Goal: Transaction & Acquisition: Register for event/course

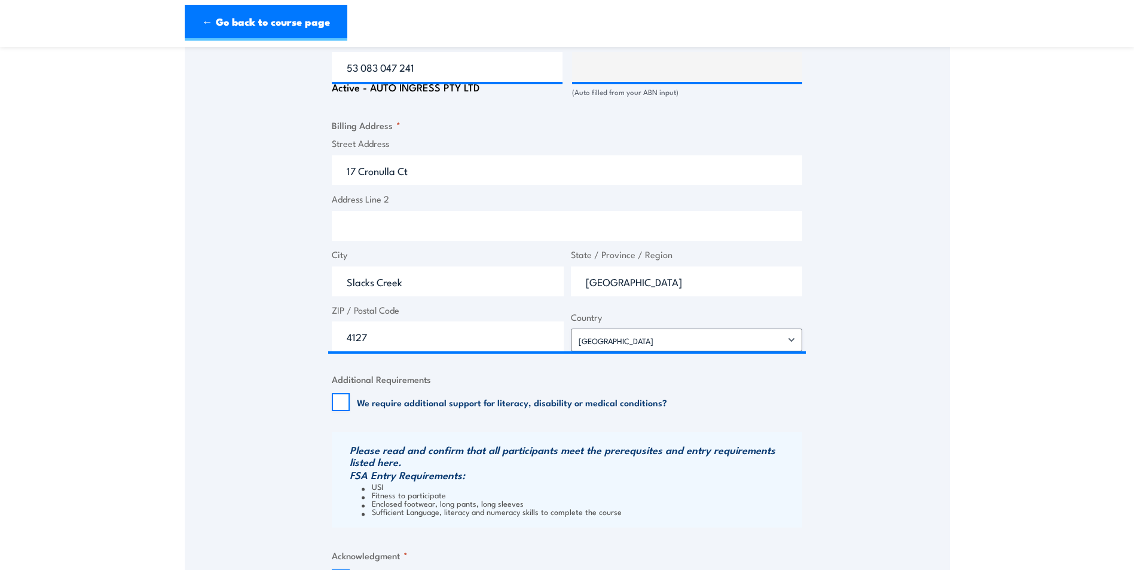
scroll to position [1016, 0]
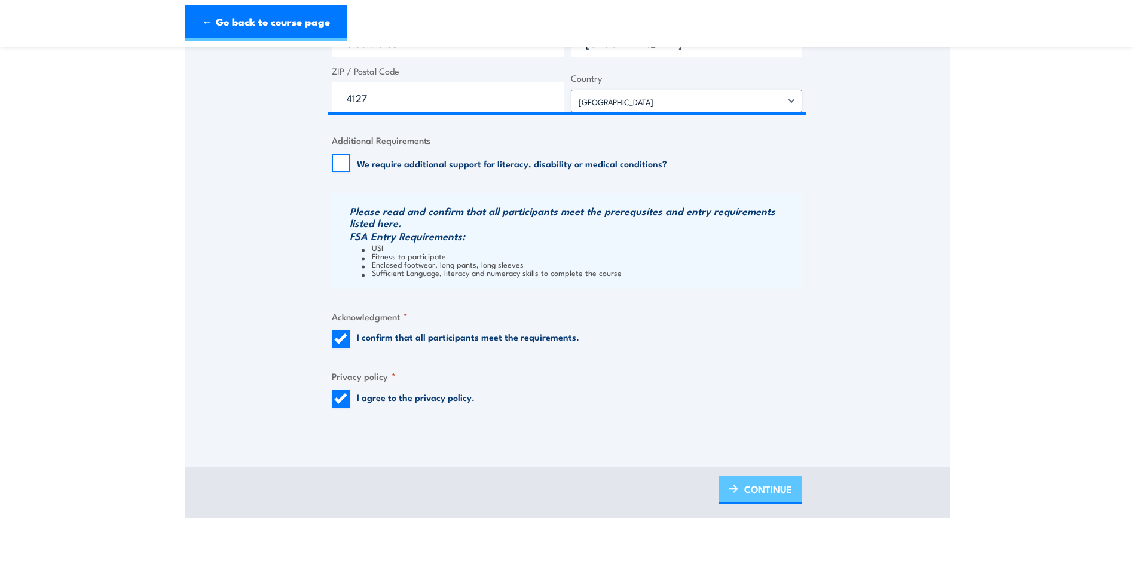
click at [732, 481] on link "CONTINUE" at bounding box center [761, 490] width 84 height 28
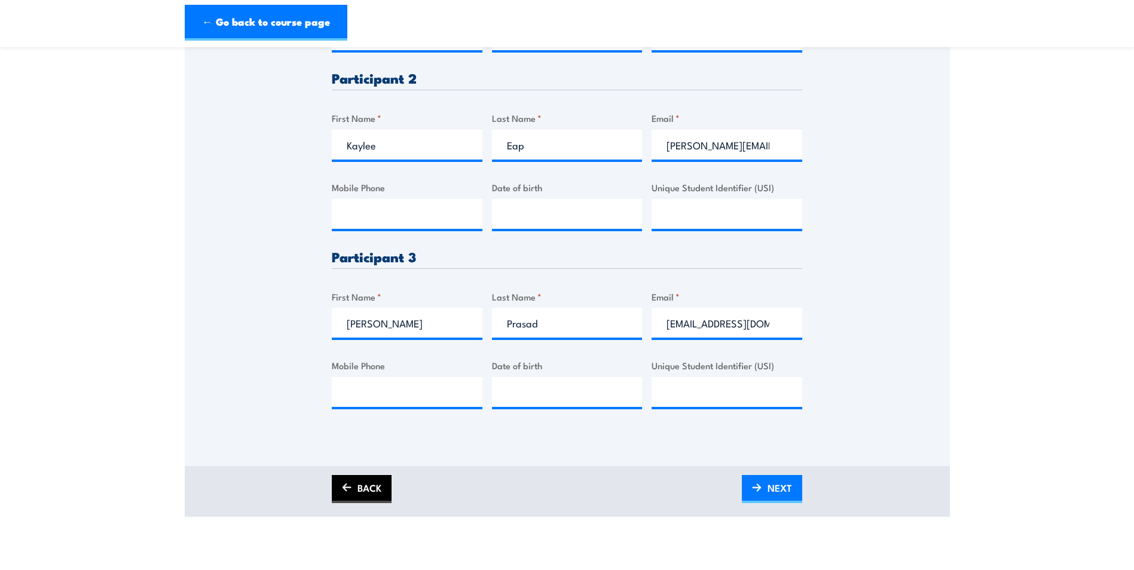
scroll to position [598, 0]
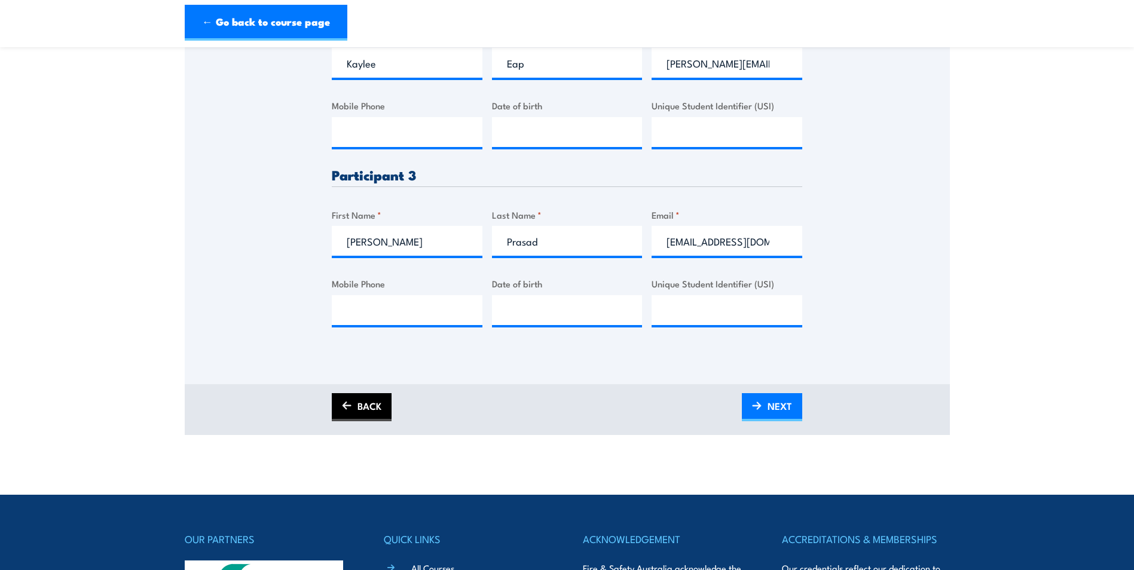
click at [363, 411] on link "BACK" at bounding box center [362, 407] width 60 height 28
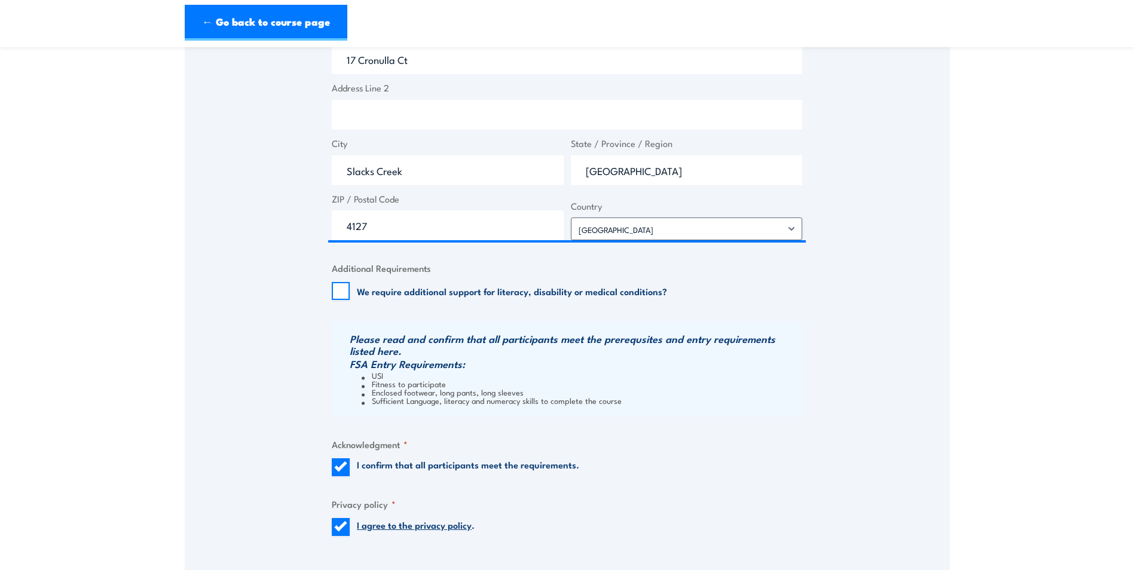
scroll to position [1016, 0]
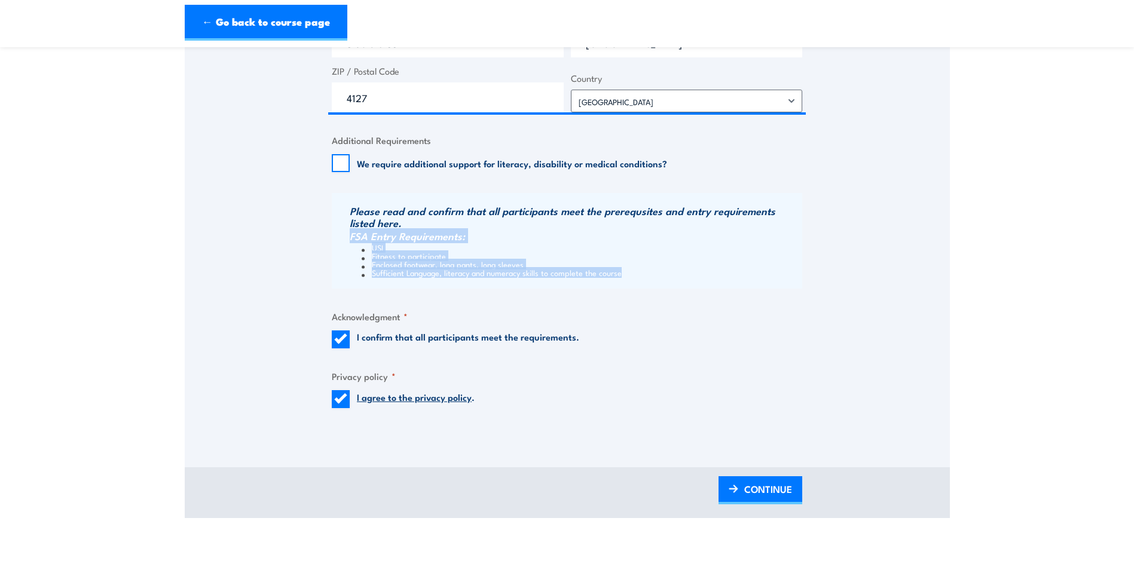
drag, startPoint x: 350, startPoint y: 237, endPoint x: 641, endPoint y: 282, distance: 294.5
click at [641, 282] on div "Please read and confirm that all participants meet the prerequsites and entry r…" at bounding box center [567, 241] width 470 height 96
copy div "FSA Entry Requirements: USI Fitness to participate Enclosed footwear, long pant…"
click at [772, 497] on span "CONTINUE" at bounding box center [768, 489] width 48 height 32
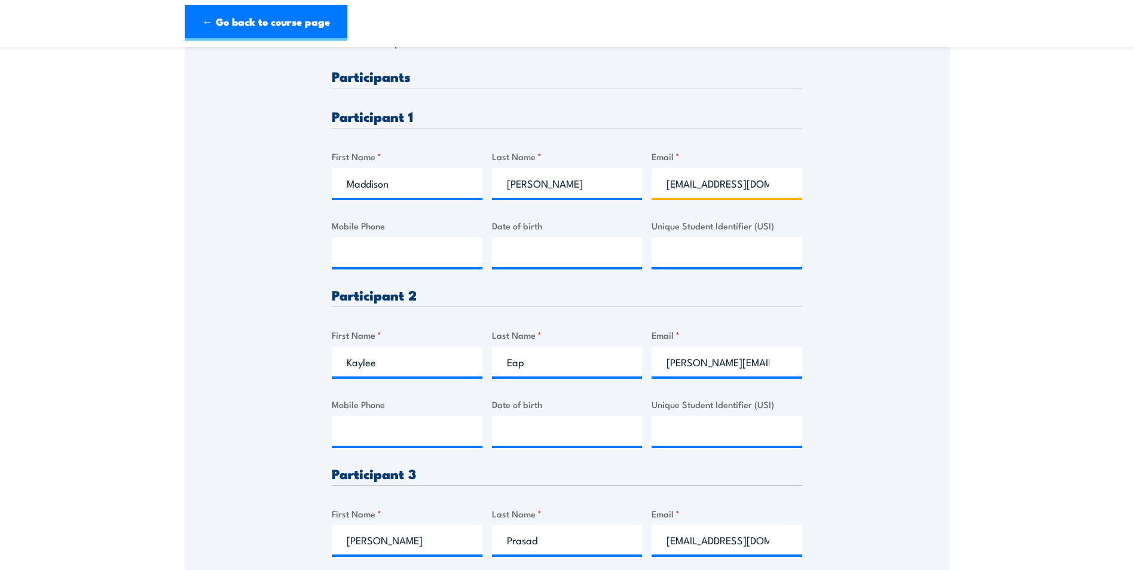
scroll to position [0, 54]
drag, startPoint x: 669, startPoint y: 179, endPoint x: 877, endPoint y: 176, distance: 207.5
click at [877, 176] on div "Please provide names and contact details for each of the participants below. No…" at bounding box center [567, 279] width 765 height 741
click at [684, 375] on input "kaylee.eap@autoingress.com.au" at bounding box center [727, 362] width 151 height 30
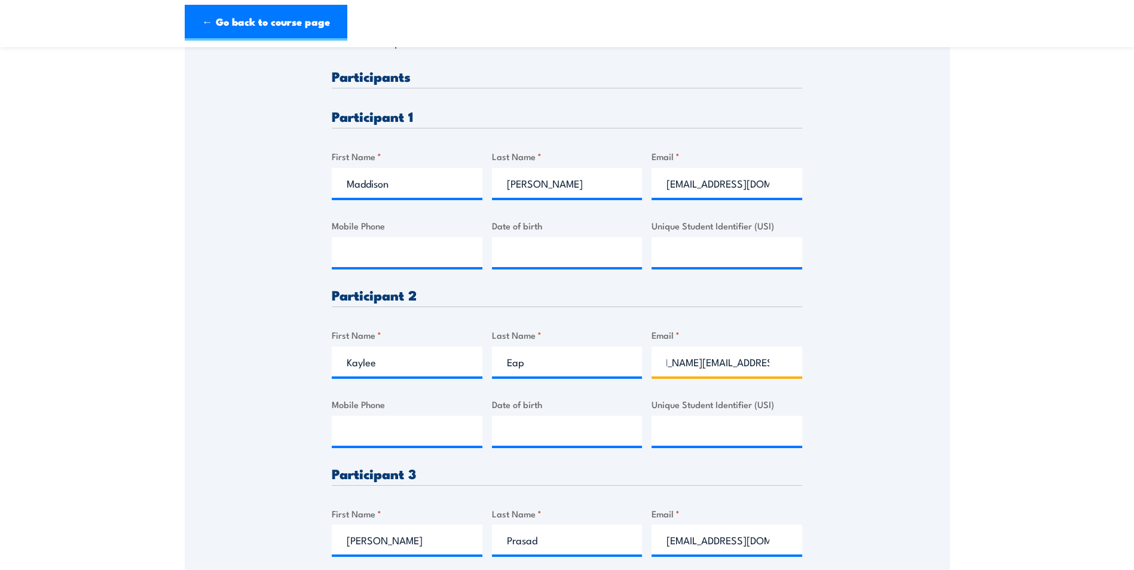
drag, startPoint x: 678, startPoint y: 363, endPoint x: 867, endPoint y: 350, distance: 189.3
click at [867, 350] on div "Please provide names and contact details for each of the participants below. No…" at bounding box center [567, 279] width 765 height 741
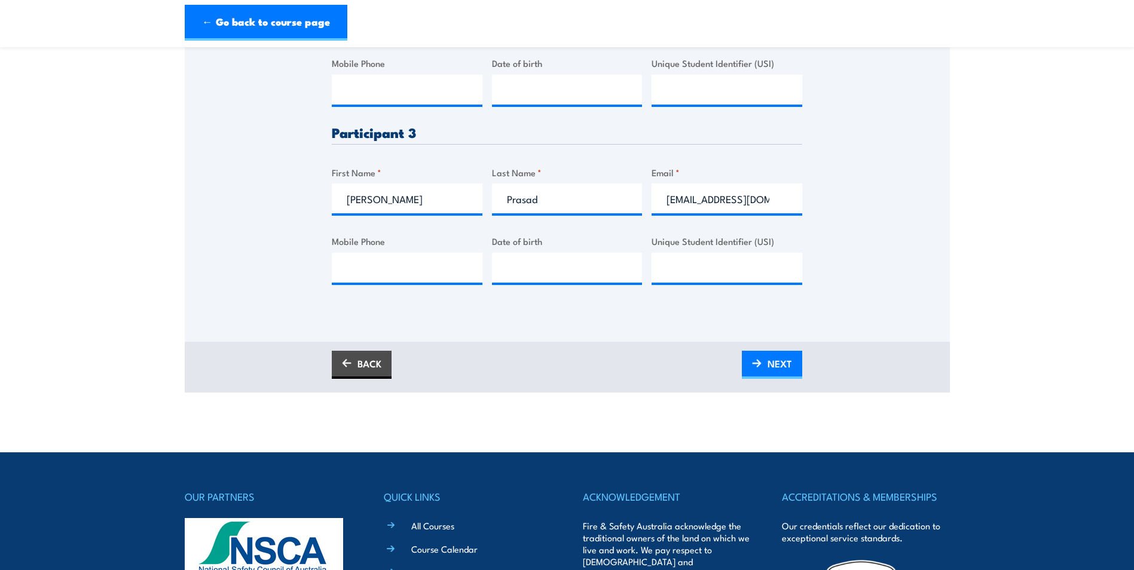
scroll to position [658, 0]
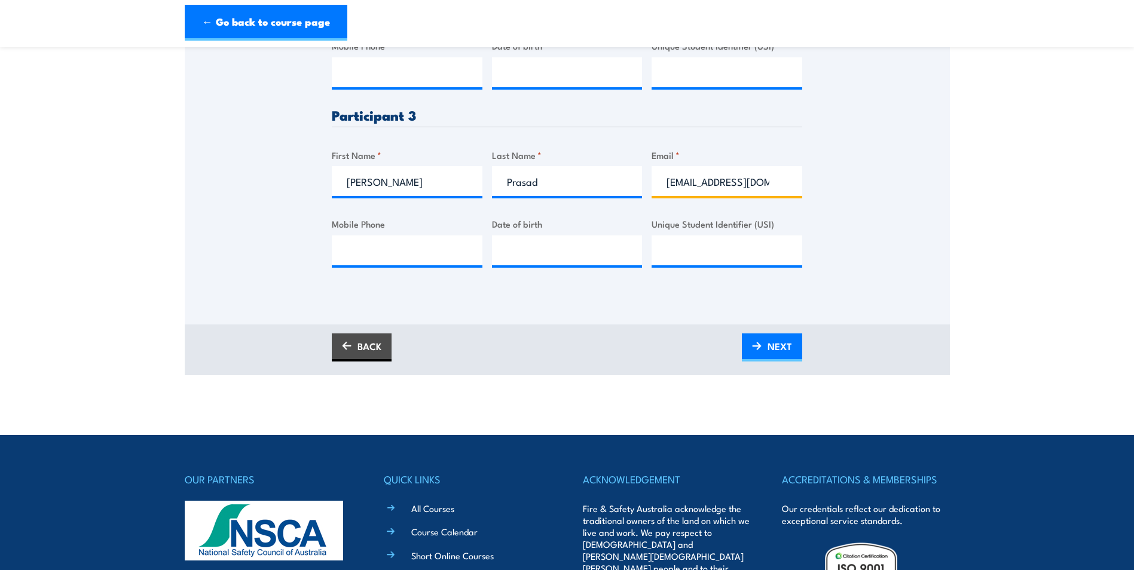
click at [681, 184] on input "vineshprasad@rocketmail.com" at bounding box center [727, 181] width 151 height 30
drag, startPoint x: 671, startPoint y: 182, endPoint x: 826, endPoint y: 182, distance: 154.8
click at [781, 350] on span "NEXT" at bounding box center [780, 347] width 25 height 32
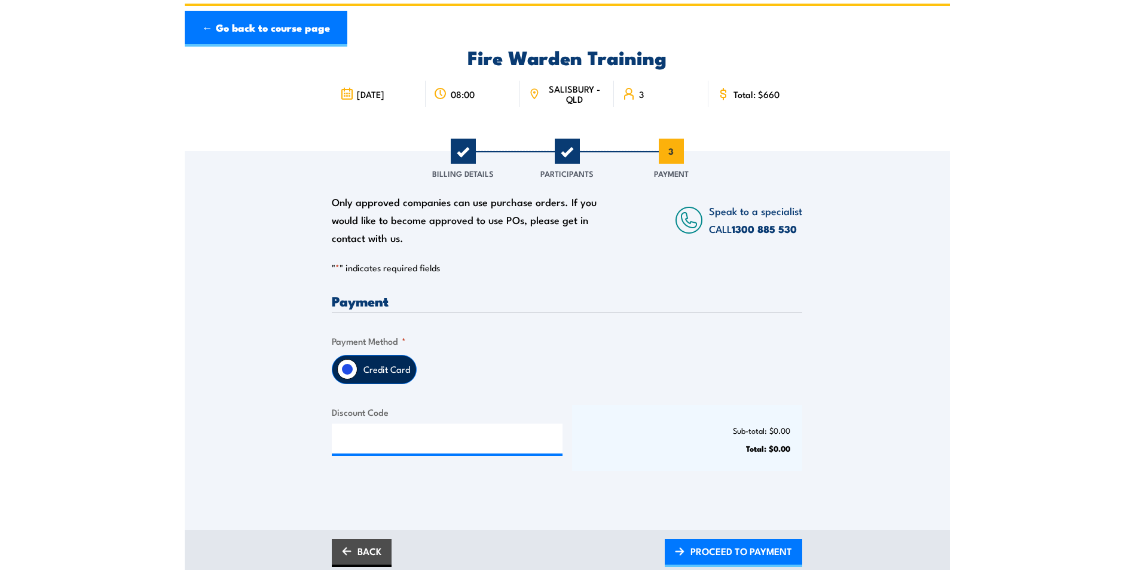
scroll to position [299, 0]
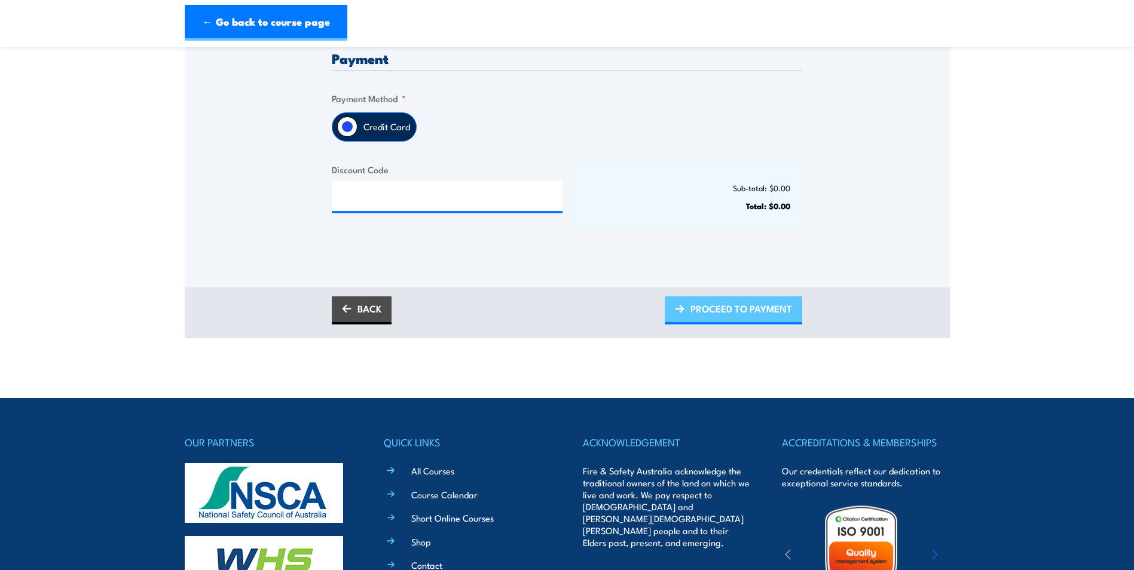
click at [699, 306] on span "PROCEED TO PAYMENT" at bounding box center [741, 309] width 102 height 32
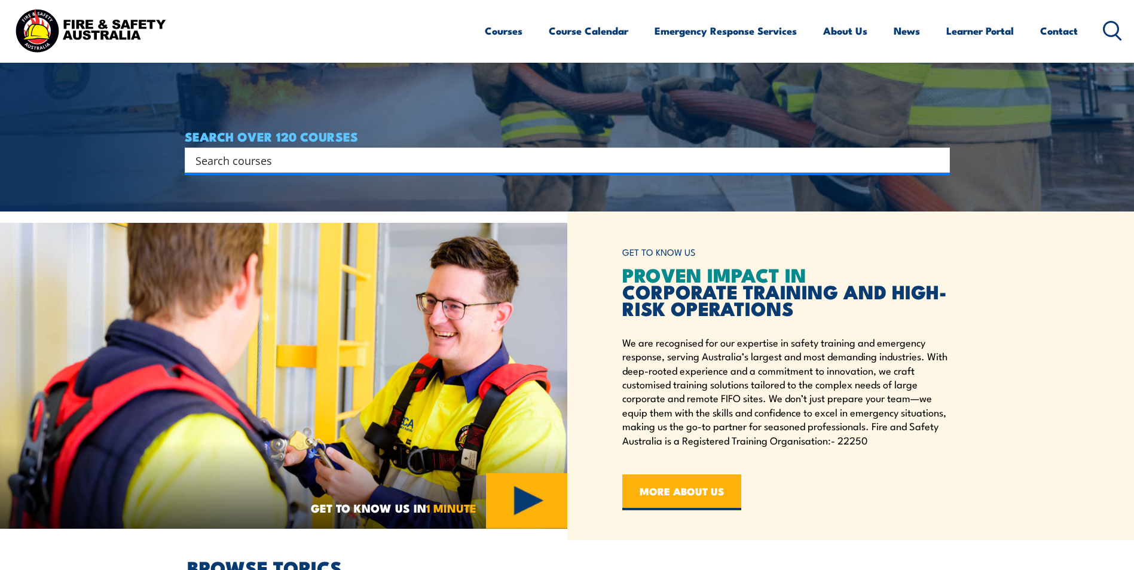
scroll to position [717, 0]
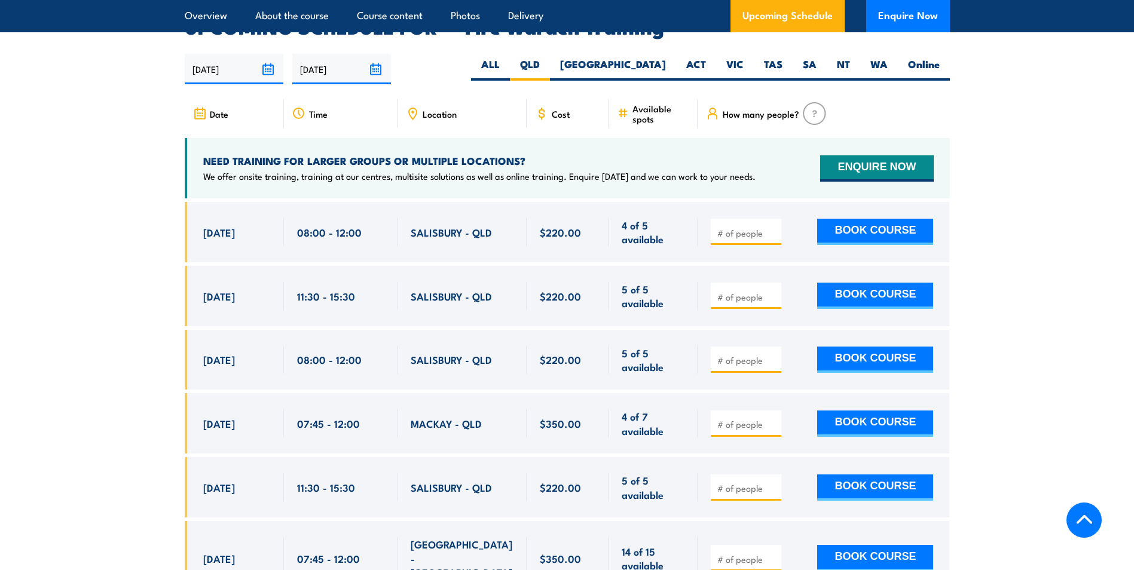
click at [756, 347] on div at bounding box center [746, 360] width 71 height 26
click at [751, 354] on input "number" at bounding box center [747, 360] width 60 height 12
type input "3"
click at [864, 347] on button "BOOK COURSE" at bounding box center [875, 360] width 116 height 26
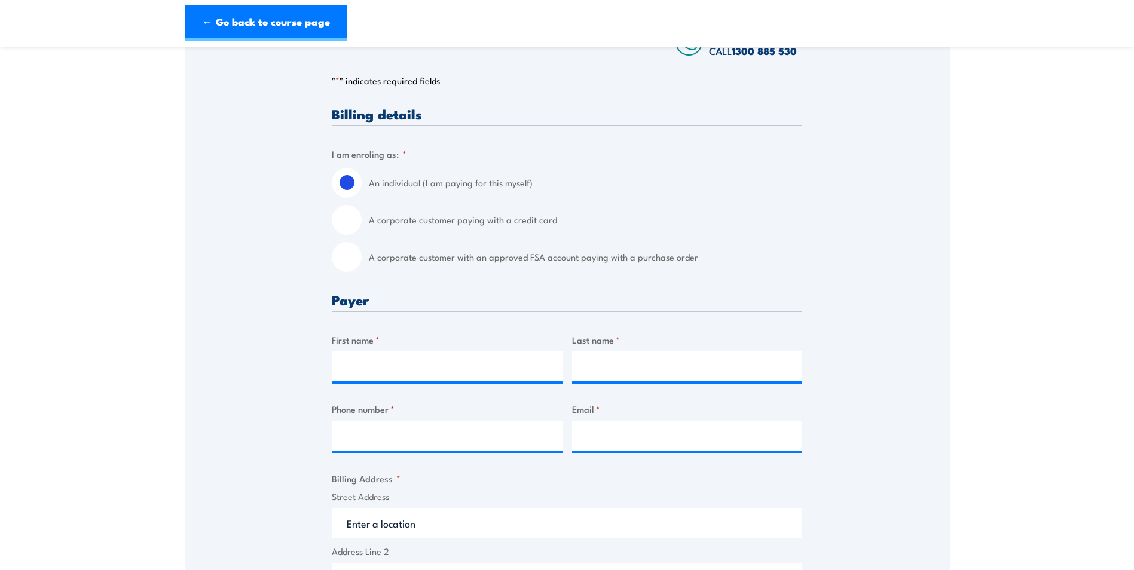
scroll to position [239, 0]
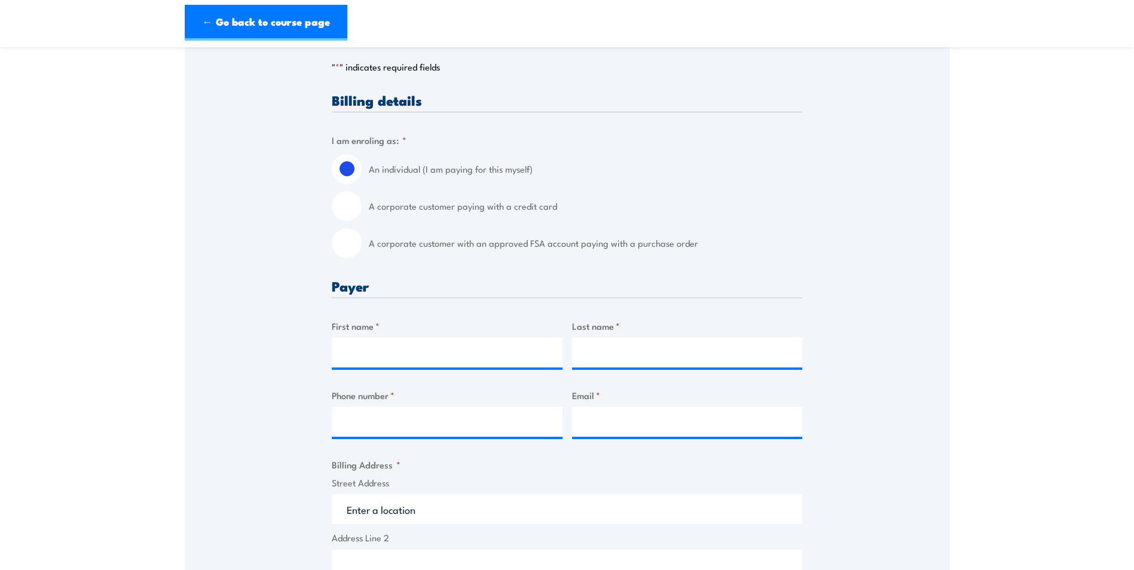
click at [354, 215] on input "A corporate customer paying with a credit card" at bounding box center [347, 206] width 30 height 30
radio input "true"
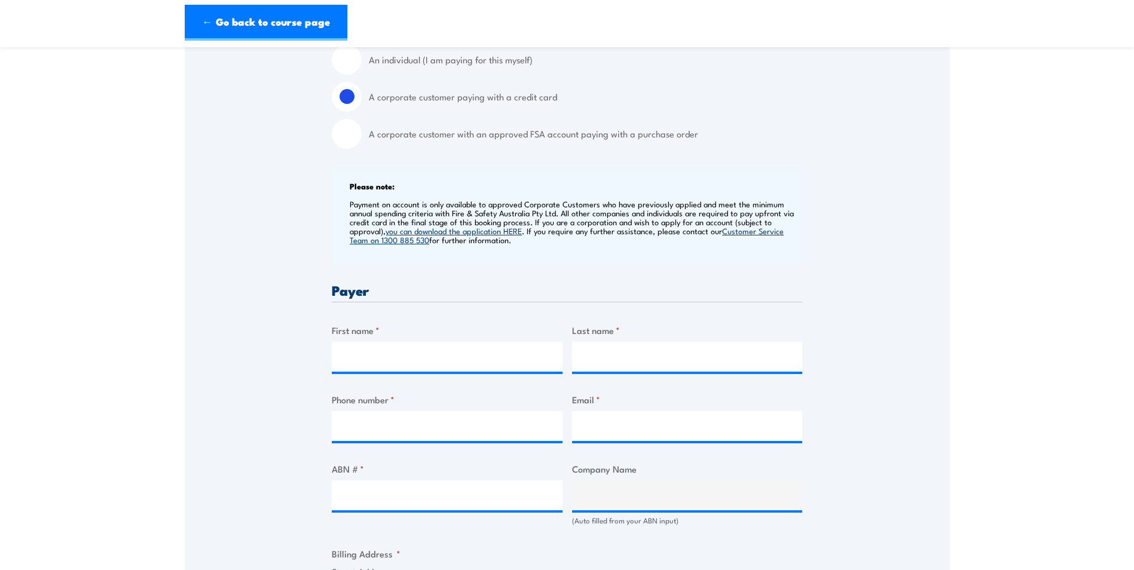
scroll to position [538, 0]
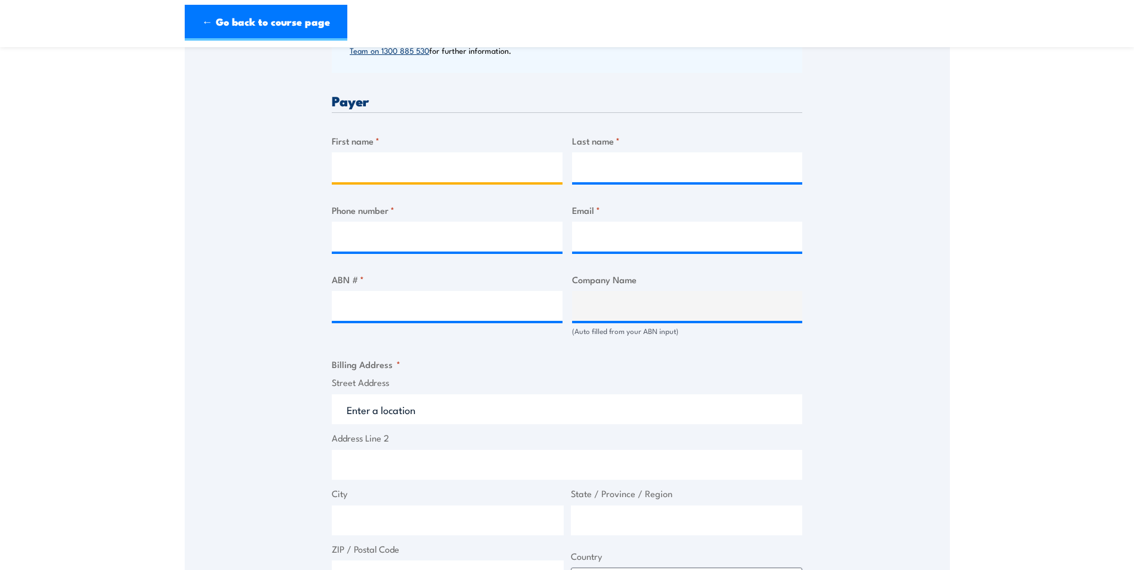
click at [382, 179] on input "First name *" at bounding box center [447, 167] width 231 height 30
type input "Dwayne"
type input "Pope"
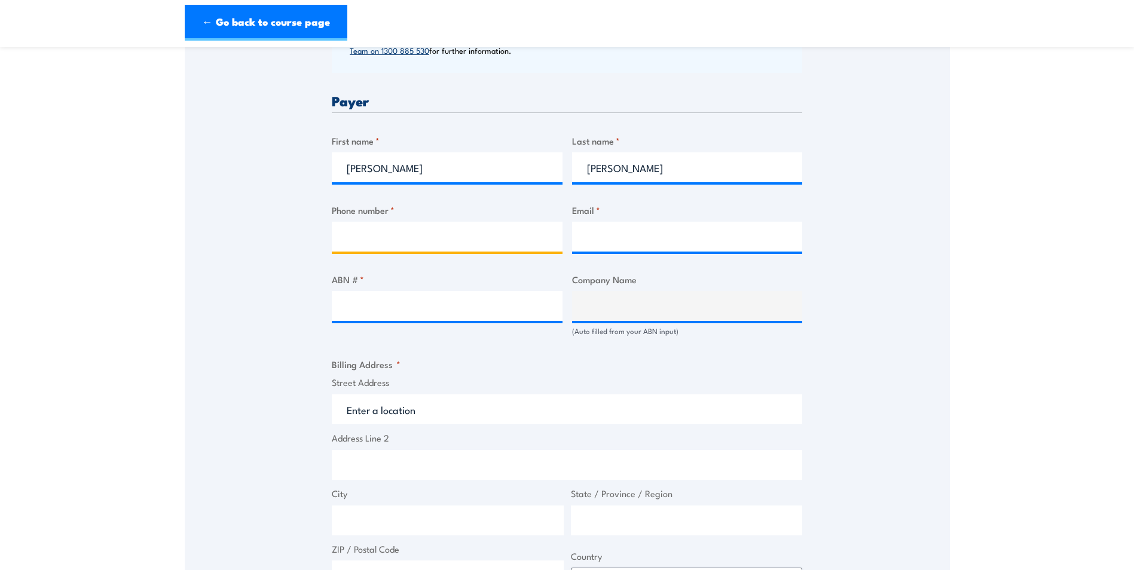
type input "0732901500"
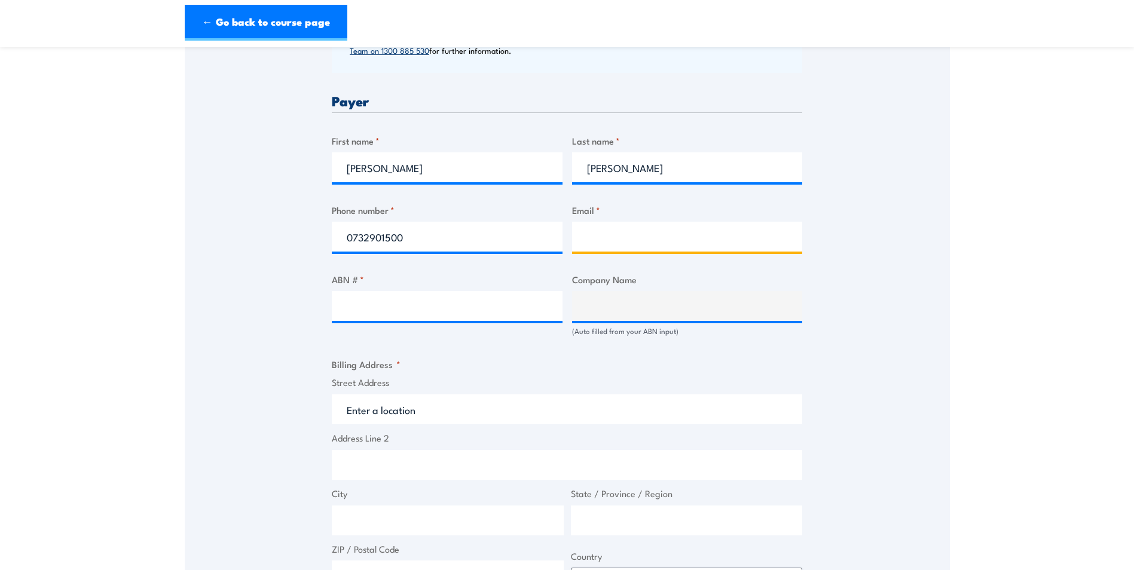
type input "dwayne.pope@autoingress.com.au"
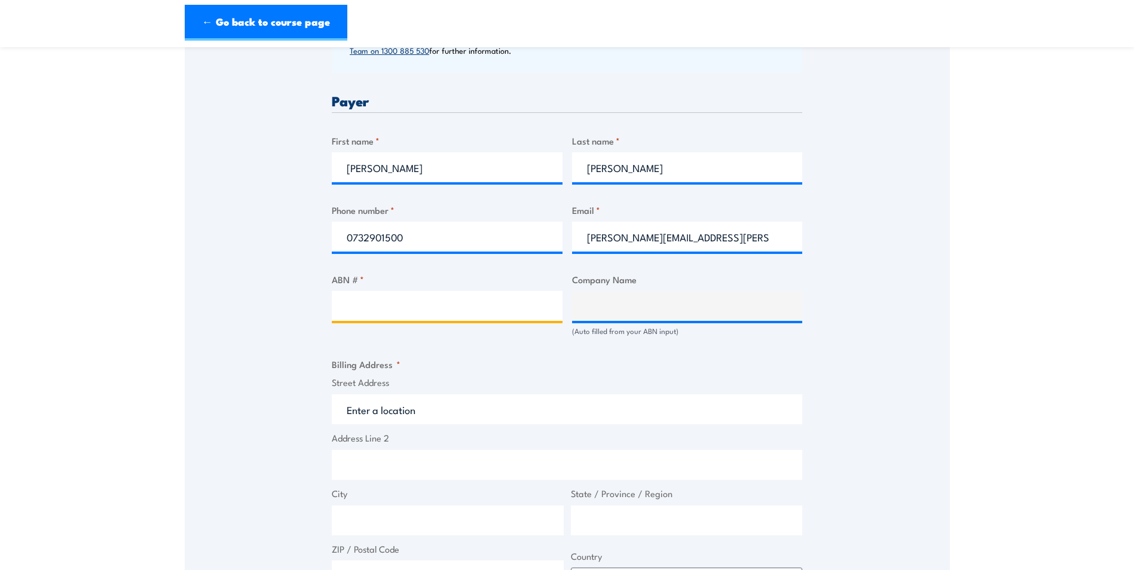
click at [413, 303] on input "ABN # *" at bounding box center [447, 306] width 231 height 30
click at [446, 308] on input "ABN # *" at bounding box center [447, 306] width 231 height 30
paste input "53 083 047 241"
type input "53 083 047 241"
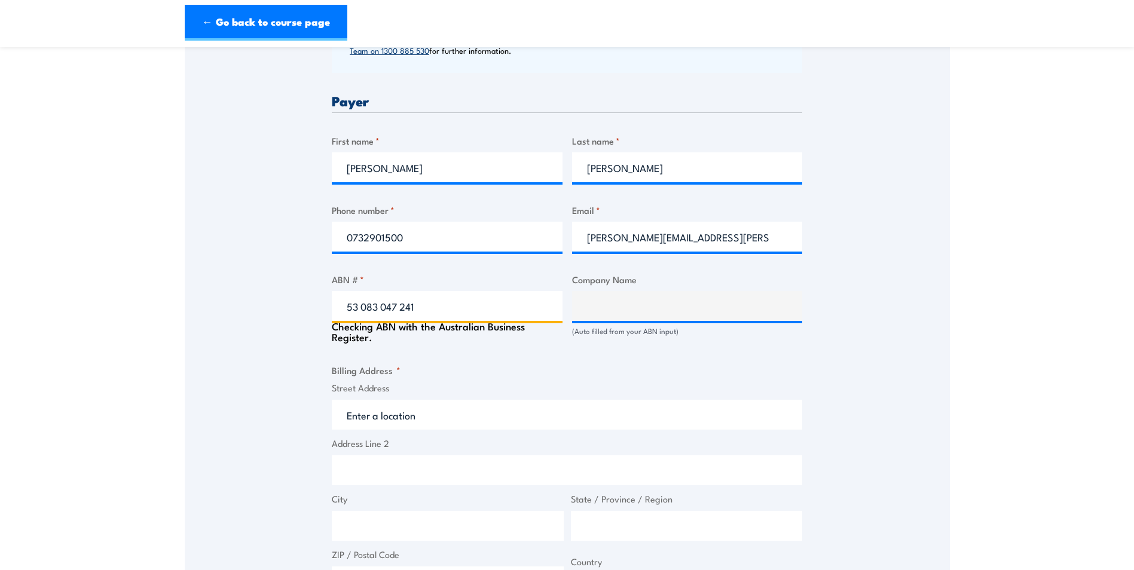
type input "AUTO INGRESS PTY LTD"
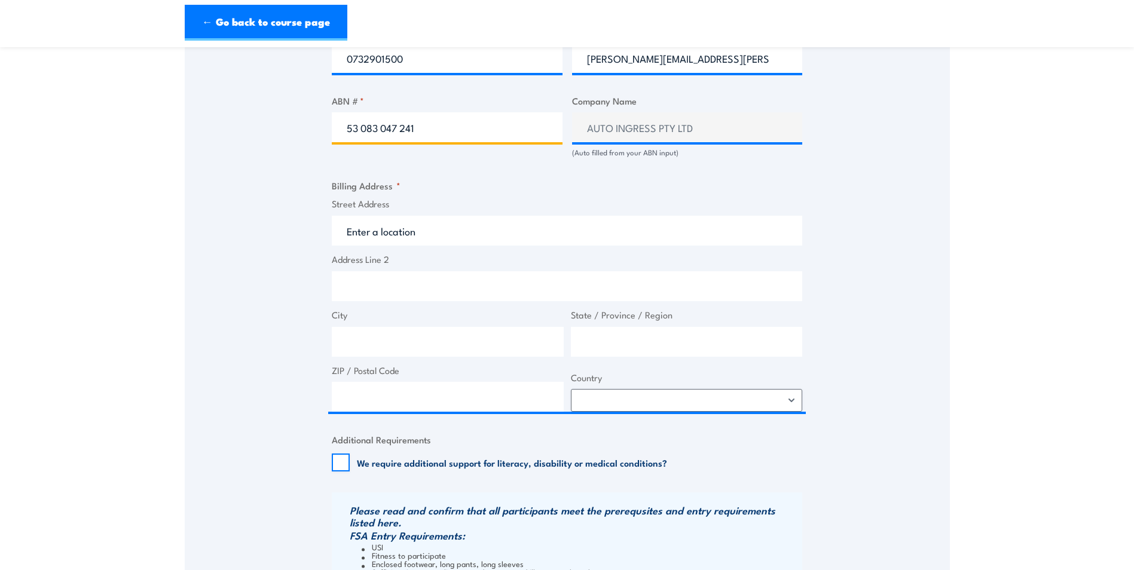
scroll to position [717, 0]
type input "53 083 047 241"
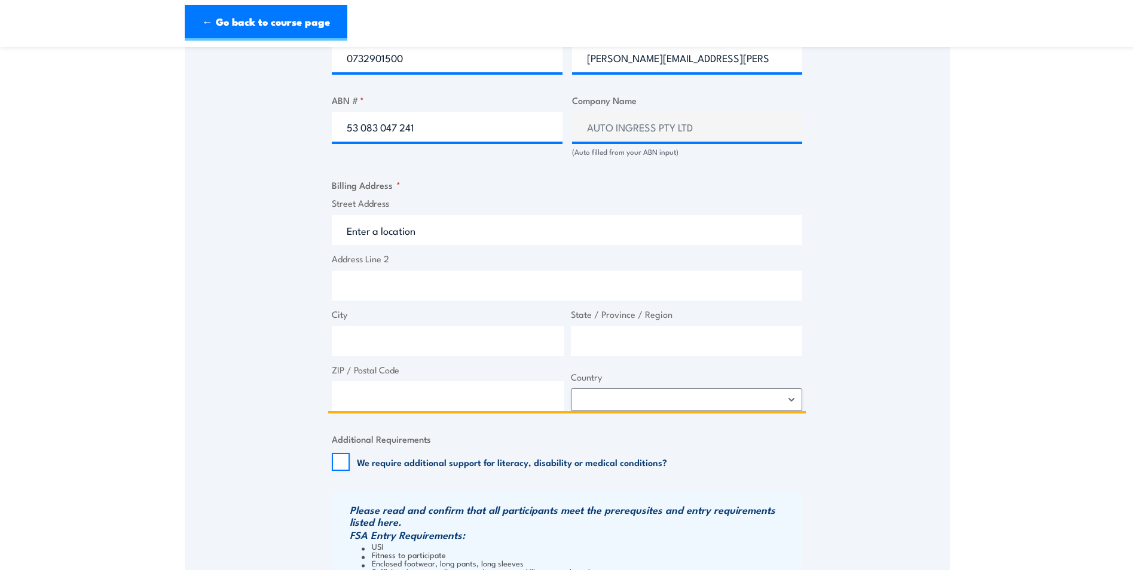
click at [404, 232] on input "Street Address" at bounding box center [567, 230] width 470 height 30
type input "17 Cronulla Ct"
type input "Slacks Creek"
type input "Queensland"
type input "4127"
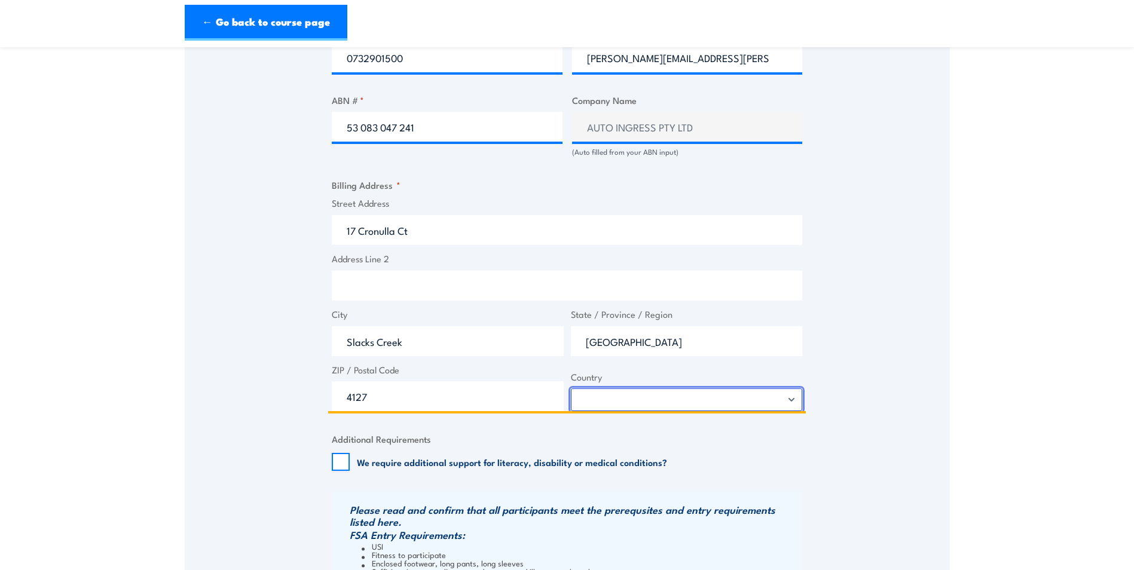
select select "Australia"
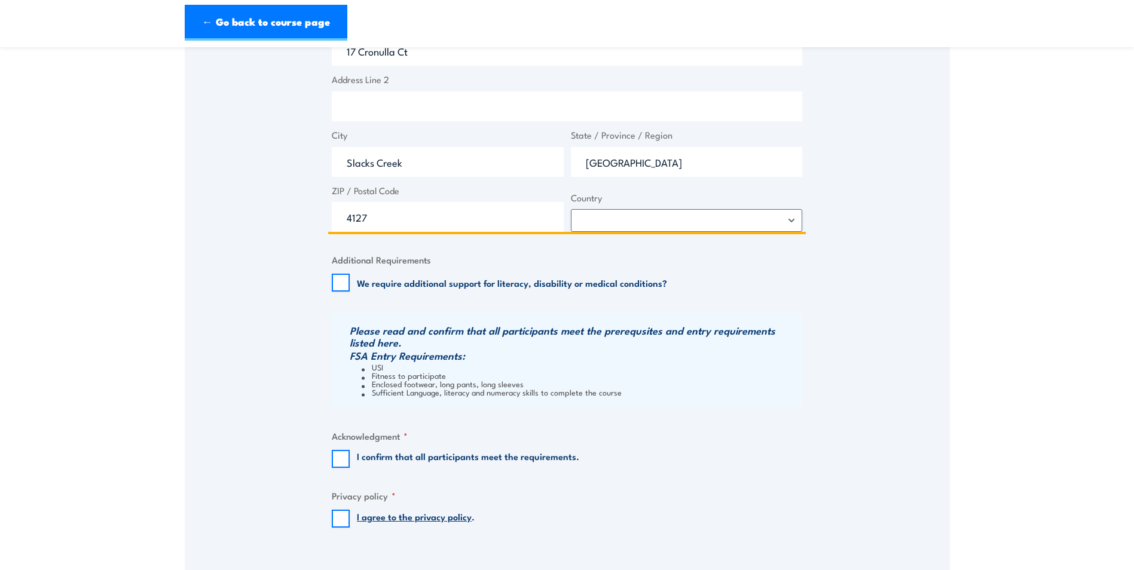
scroll to position [1076, 0]
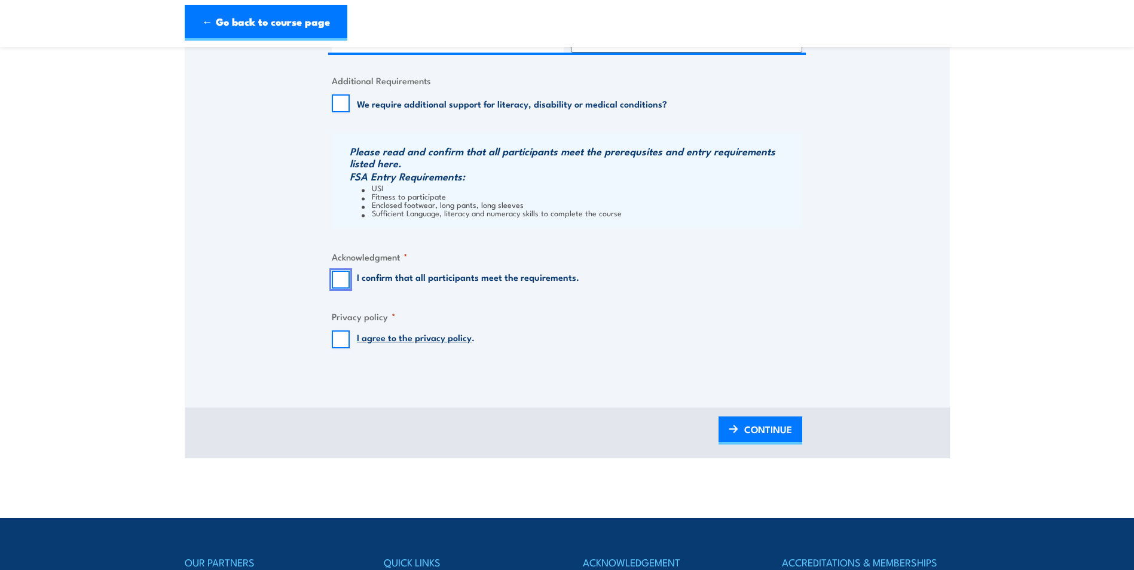
click at [333, 277] on input "I confirm that all participants meet the requirements." at bounding box center [341, 280] width 18 height 18
checkbox input "true"
click at [344, 338] on input "I agree to the privacy policy ." at bounding box center [341, 340] width 18 height 18
checkbox input "true"
click at [762, 427] on span "CONTINUE" at bounding box center [768, 430] width 48 height 32
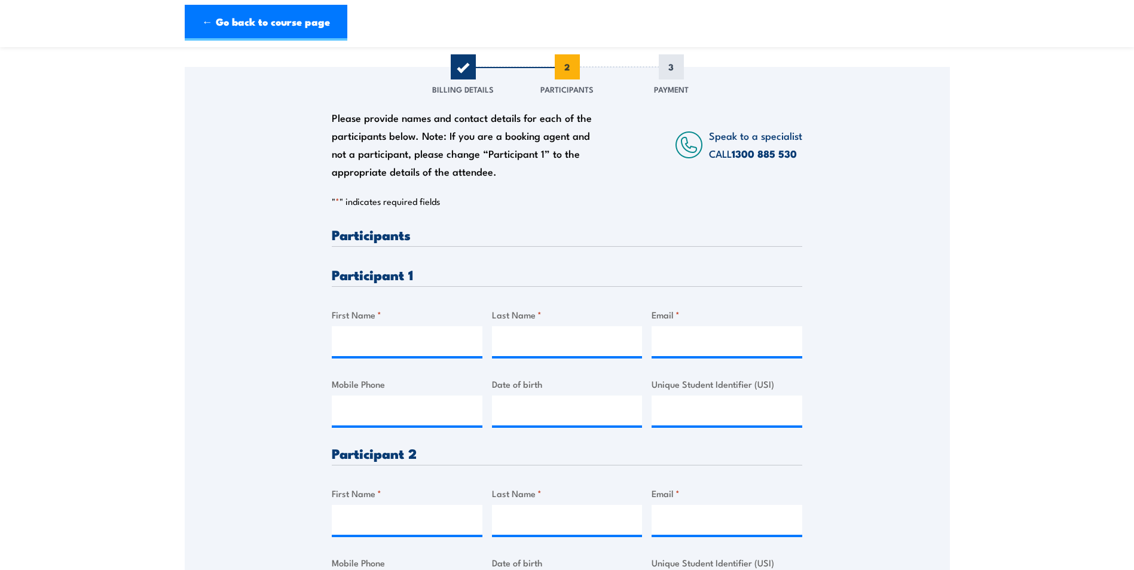
scroll to position [239, 0]
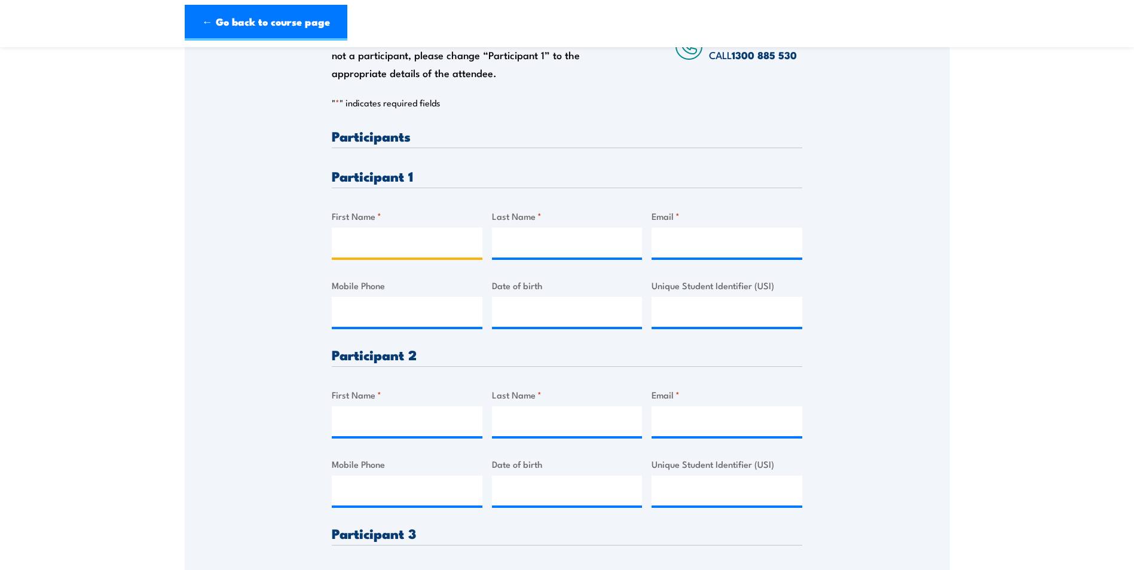
click at [385, 250] on input "First Name *" at bounding box center [407, 243] width 151 height 30
type input "Maddison"
type input "Cullen"
type input "maddie.cullen@autoingress.com.au"
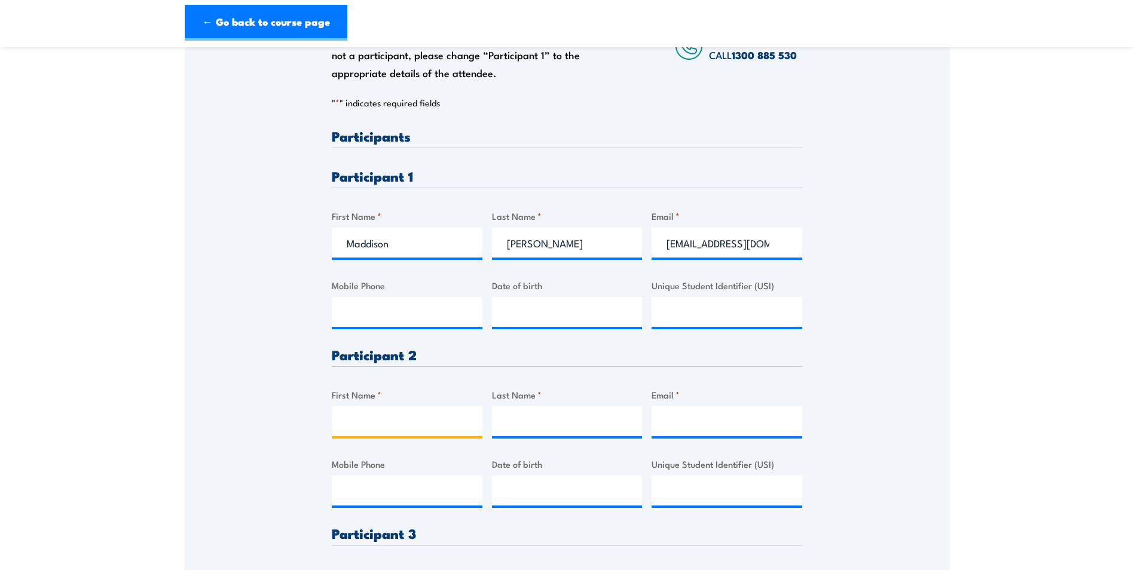
click at [432, 417] on input "First Name *" at bounding box center [407, 421] width 151 height 30
type input "Kaylee"
type input "Eap"
type input "kaylee.eap@autoingress.com.au"
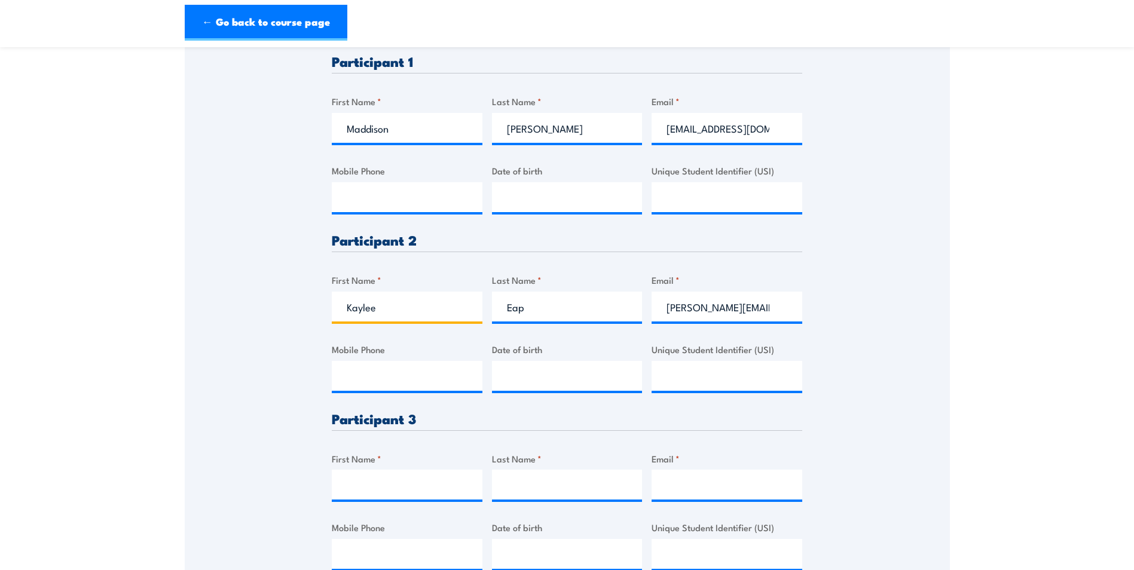
scroll to position [359, 0]
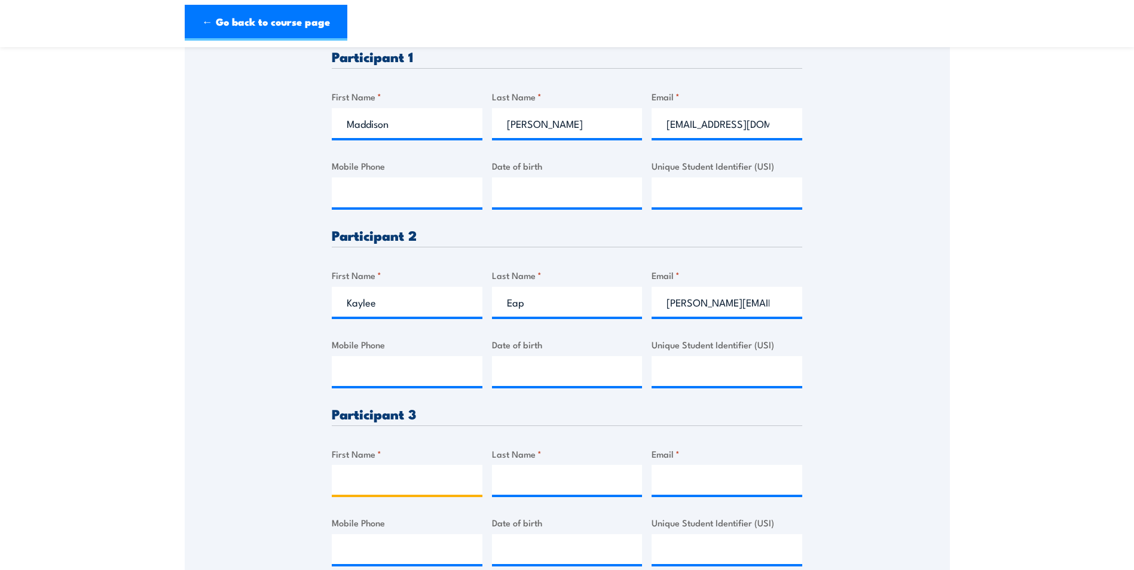
click at [395, 478] on input "First Name *" at bounding box center [407, 480] width 151 height 30
type input "v"
type input "Vinesh"
type input "Prasad"
type input "v"
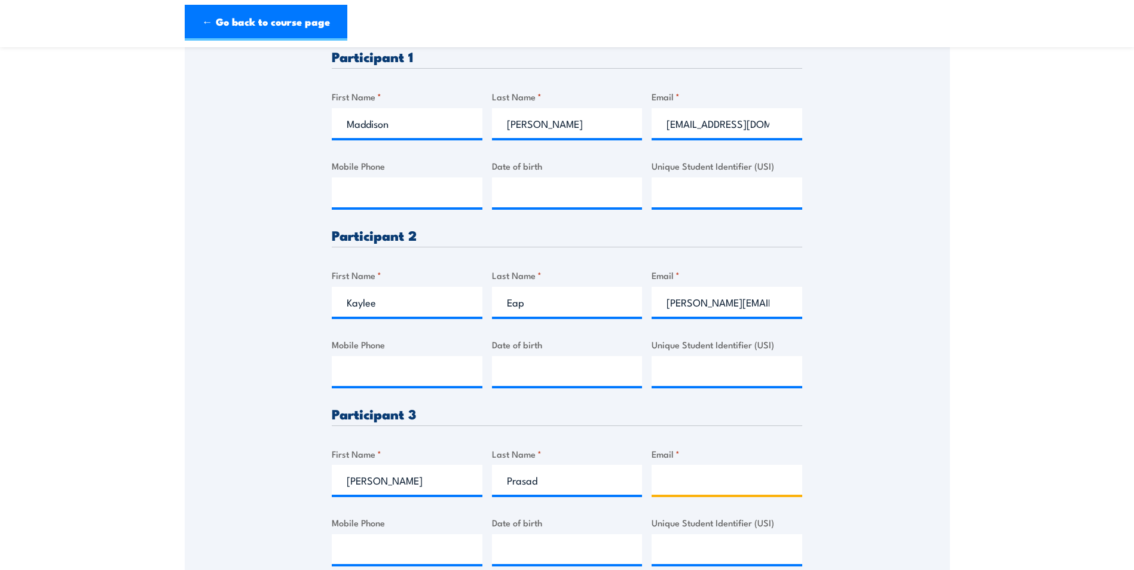
click at [705, 484] on input "Email *" at bounding box center [727, 480] width 151 height 30
paste input "vineshprasad@rocketmail.com"
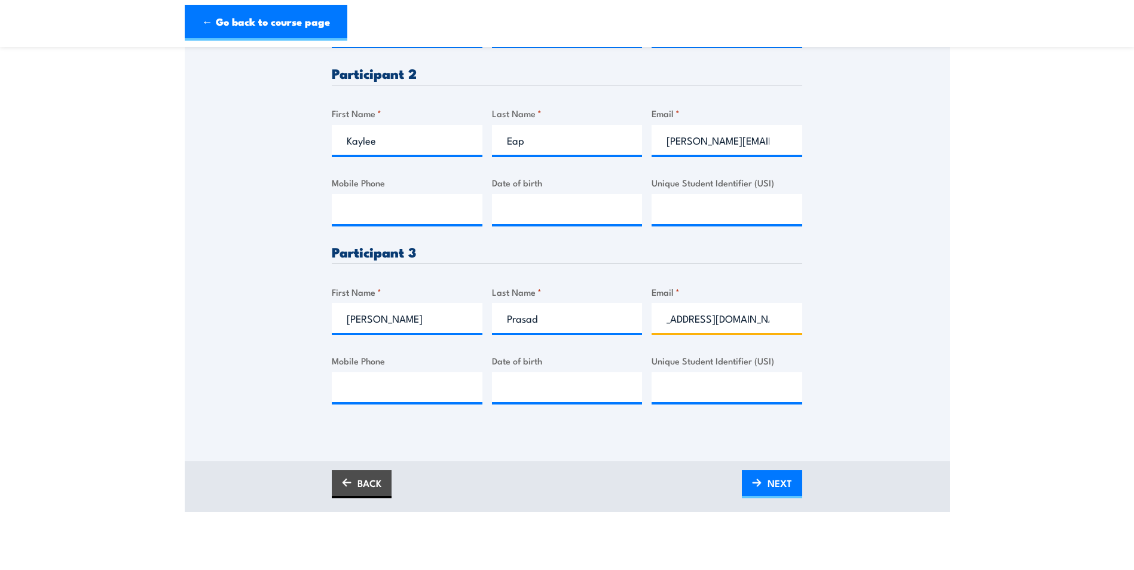
scroll to position [538, 0]
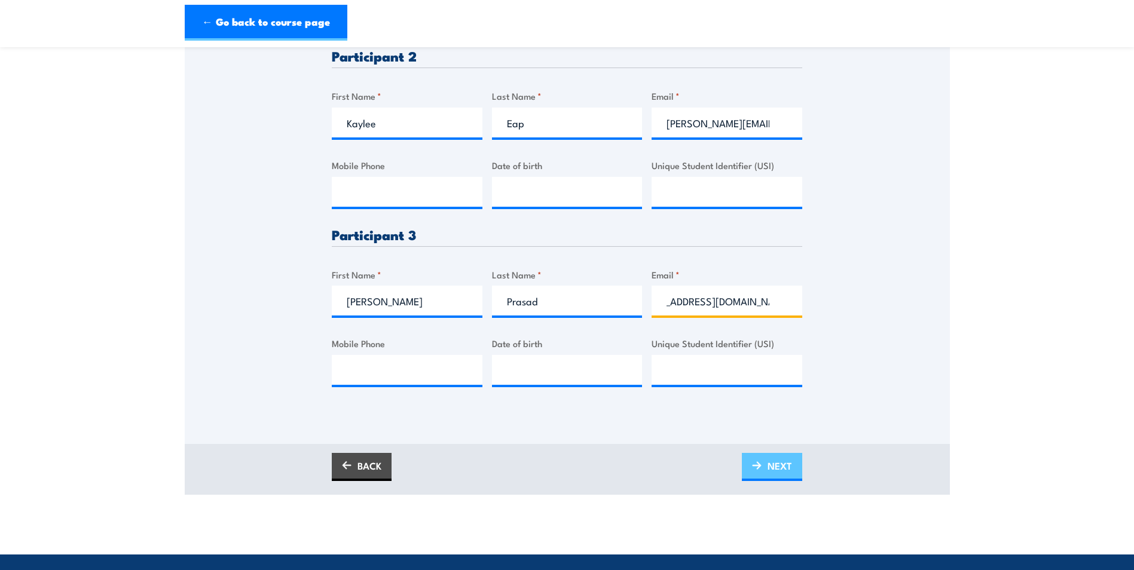
type input "vineshprasad@rocketmail.com"
click at [759, 464] on img at bounding box center [757, 465] width 10 height 8
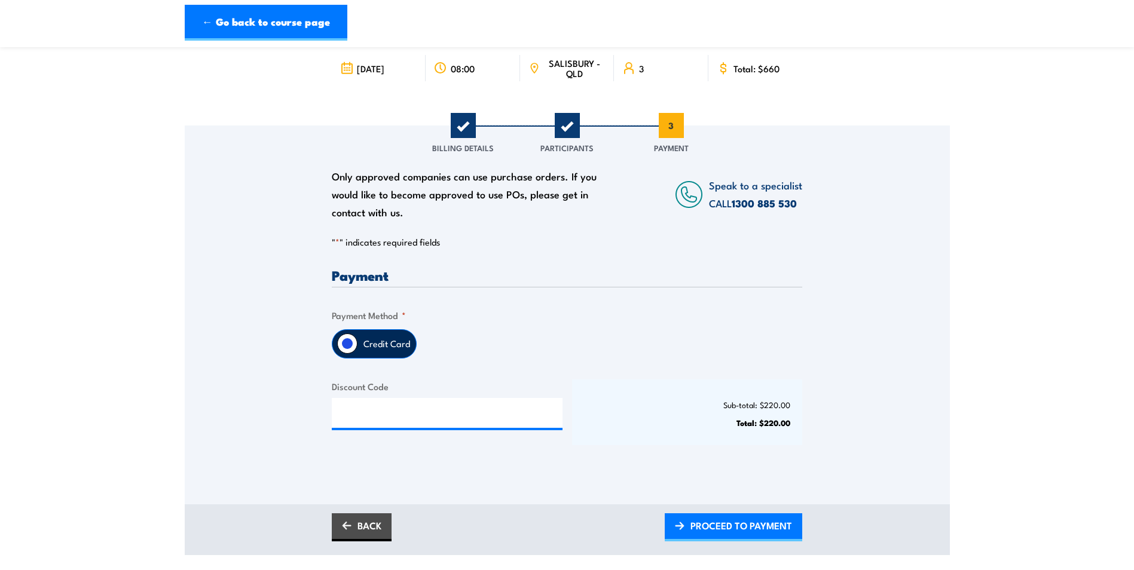
scroll to position [239, 0]
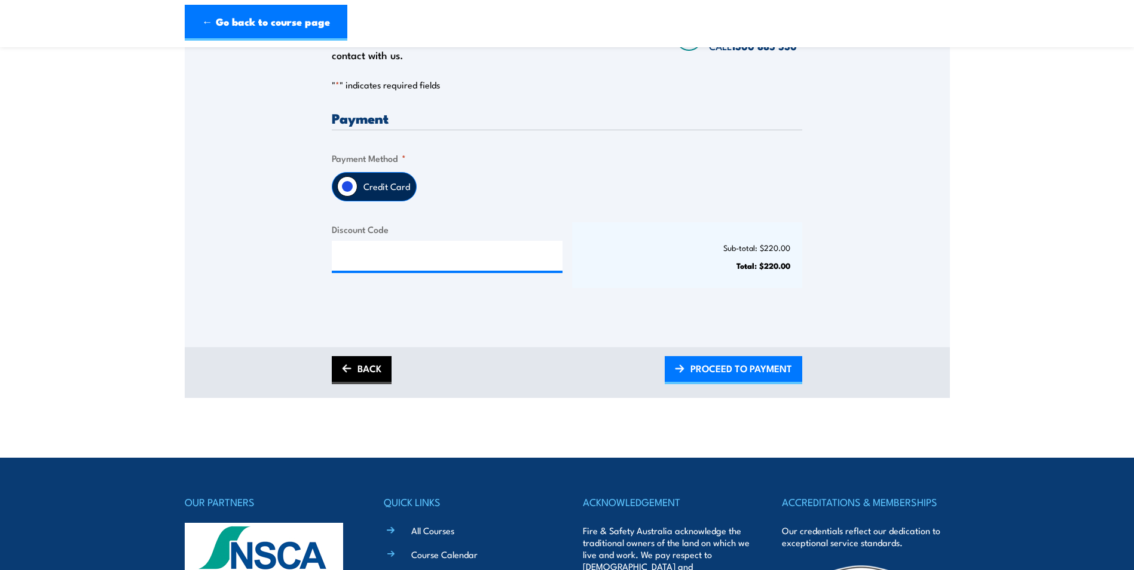
click at [356, 372] on link "BACK" at bounding box center [362, 370] width 60 height 28
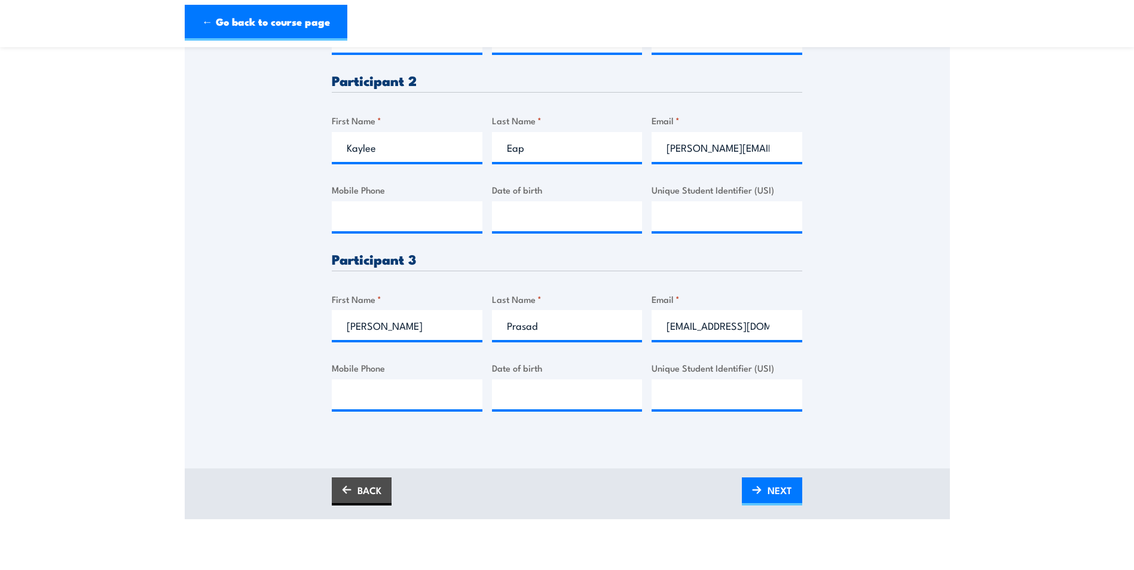
scroll to position [658, 0]
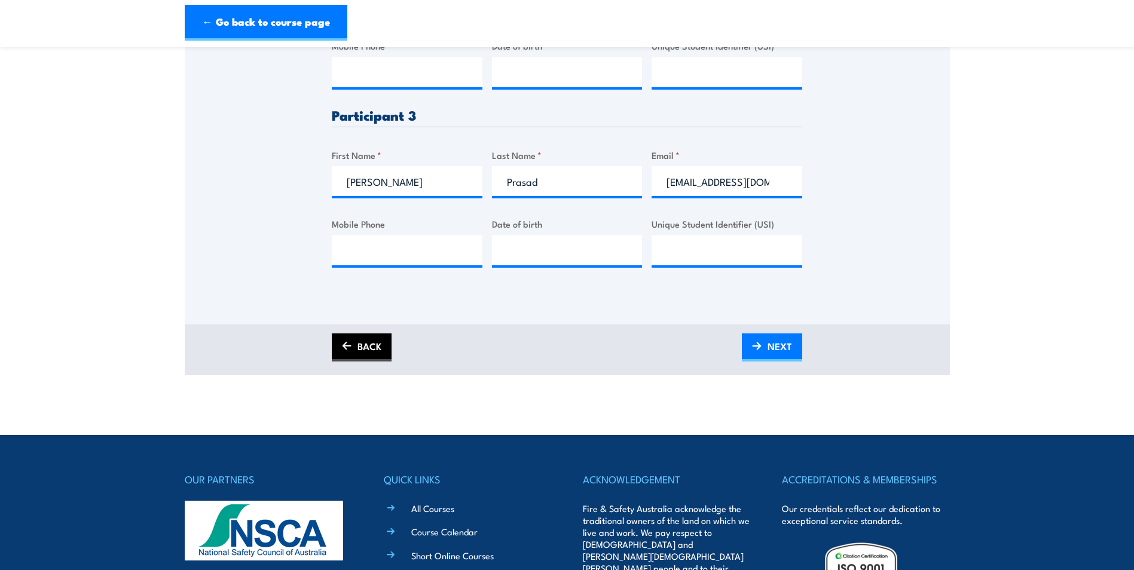
click at [390, 336] on link "BACK" at bounding box center [362, 348] width 60 height 28
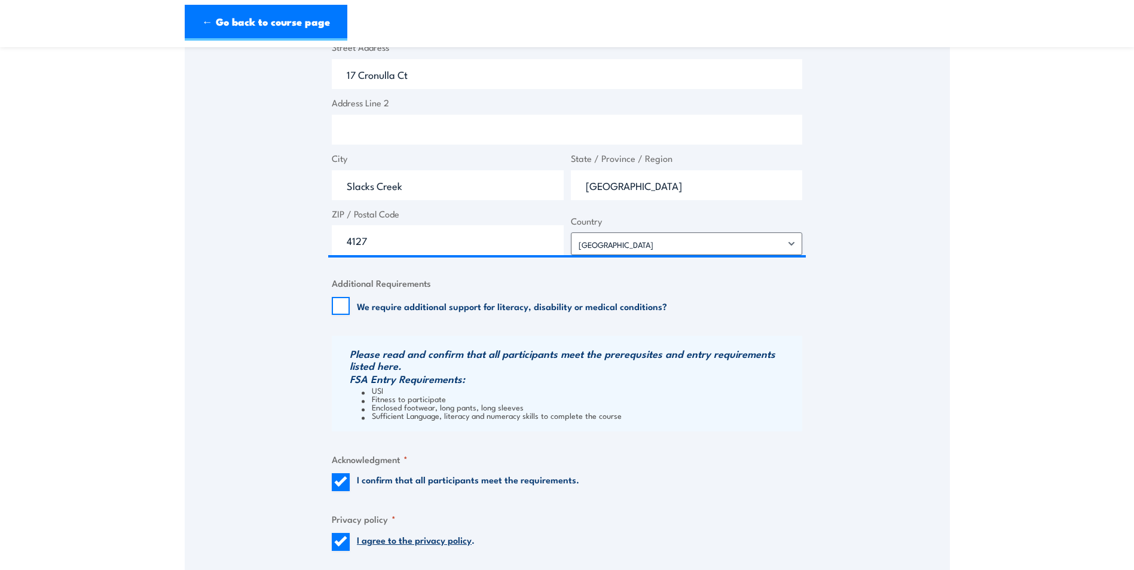
scroll to position [956, 0]
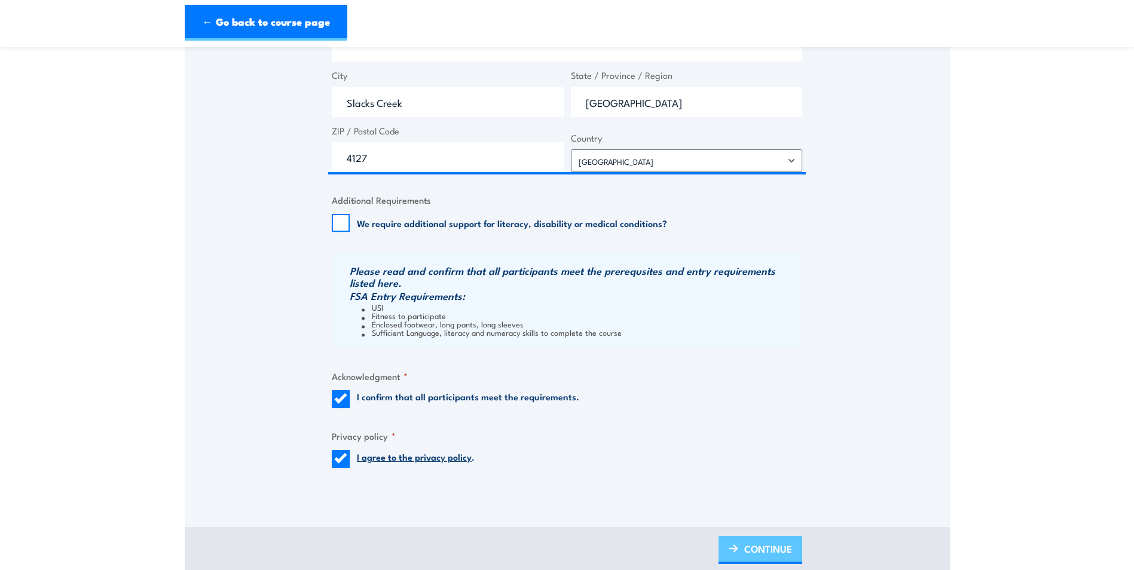
click at [764, 550] on span "CONTINUE" at bounding box center [768, 549] width 48 height 32
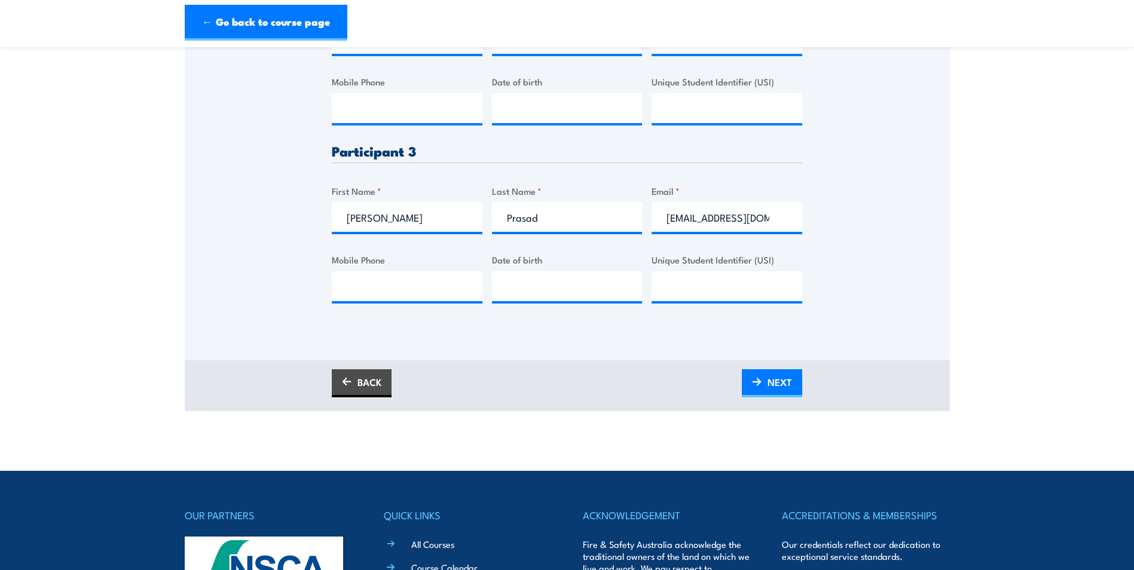
scroll to position [718, 0]
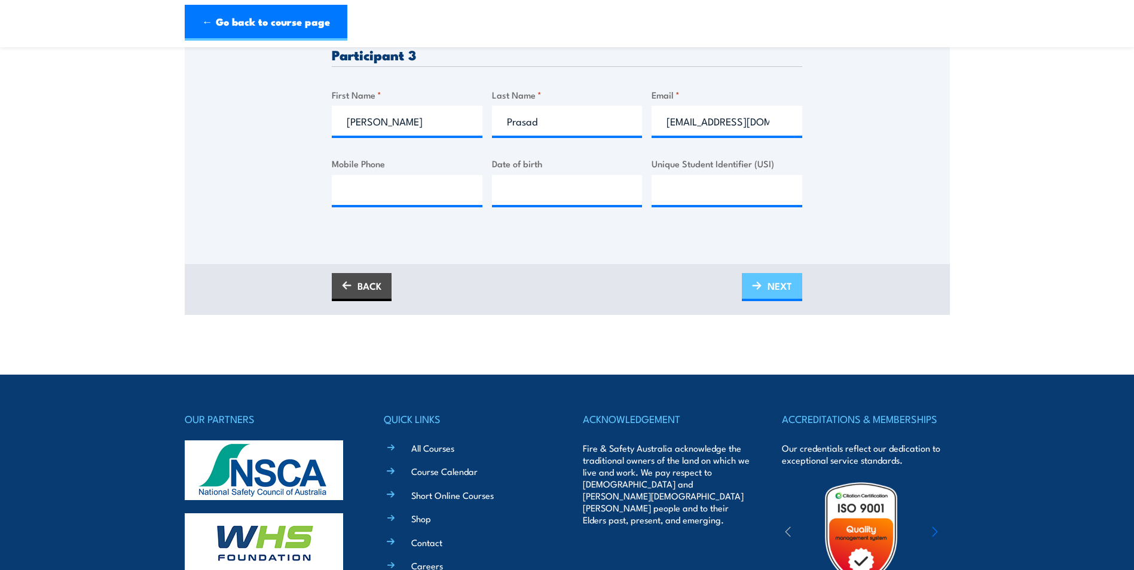
click at [782, 288] on span "NEXT" at bounding box center [780, 286] width 25 height 32
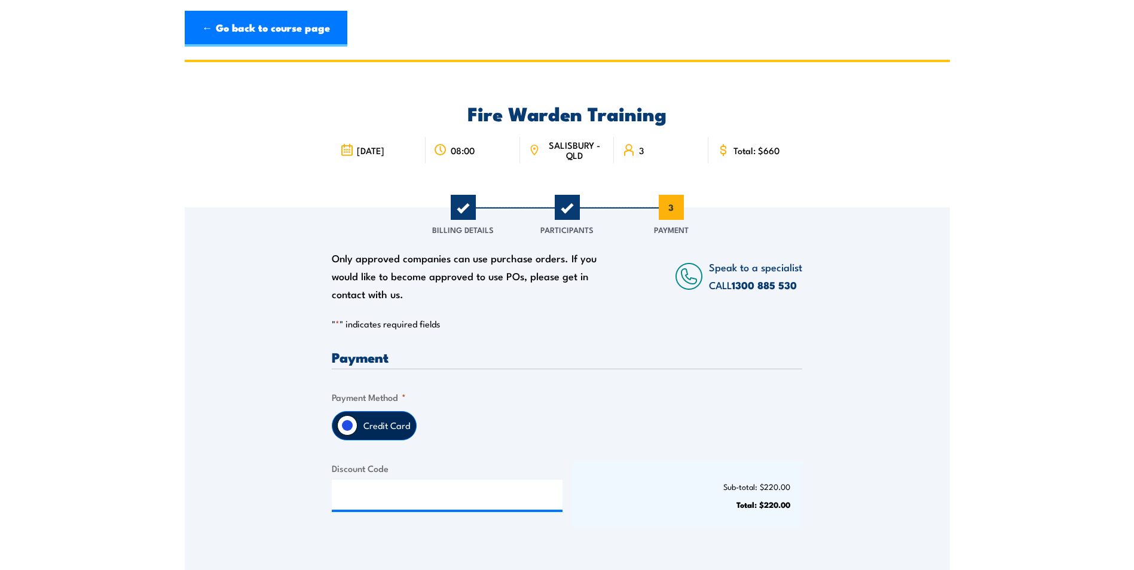
scroll to position [239, 0]
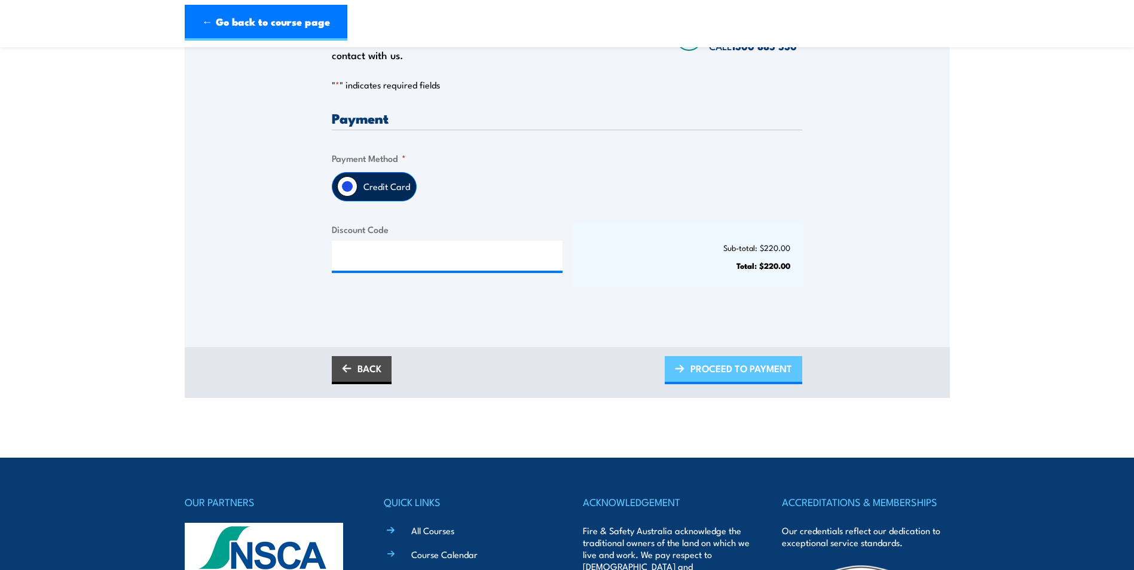
click at [704, 374] on span "PROCEED TO PAYMENT" at bounding box center [741, 369] width 102 height 32
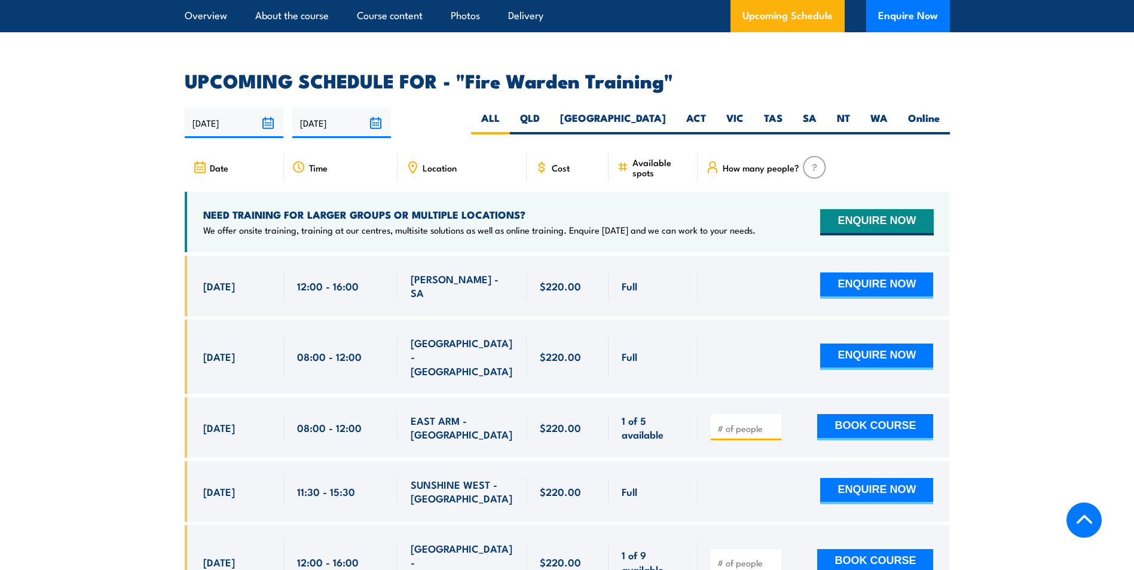
scroll to position [2163, 0]
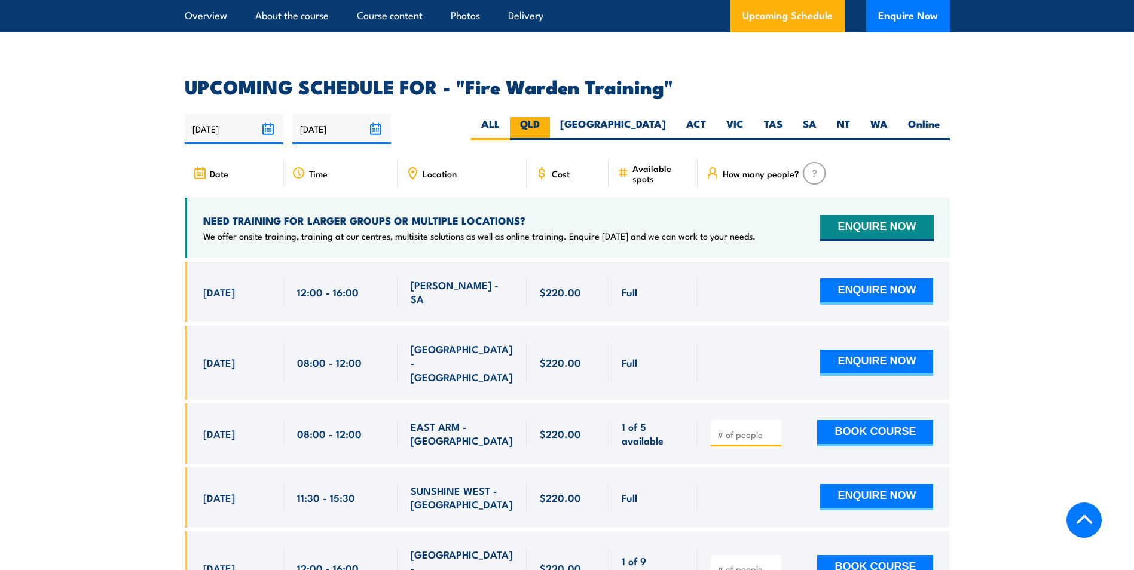
click at [550, 117] on label "QLD" at bounding box center [530, 128] width 40 height 23
click at [548, 117] on input "QLD" at bounding box center [544, 121] width 8 height 8
radio input "true"
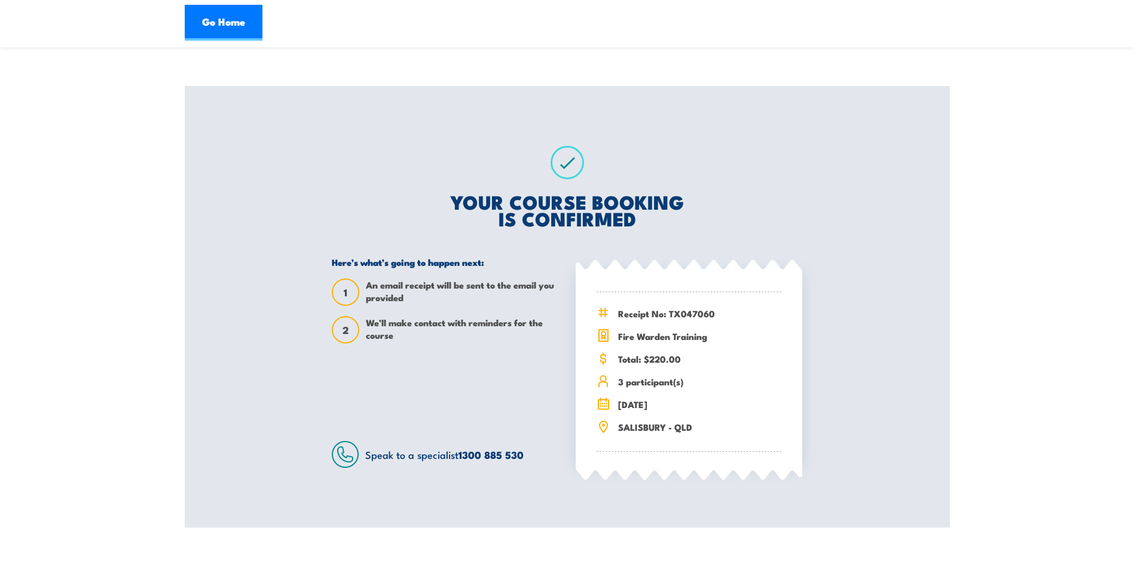
scroll to position [120, 0]
click at [67, 343] on section "Fire Warden Training [DATE] 08:00 3 1 2" at bounding box center [567, 234] width 1134 height 589
